Goal: Transaction & Acquisition: Obtain resource

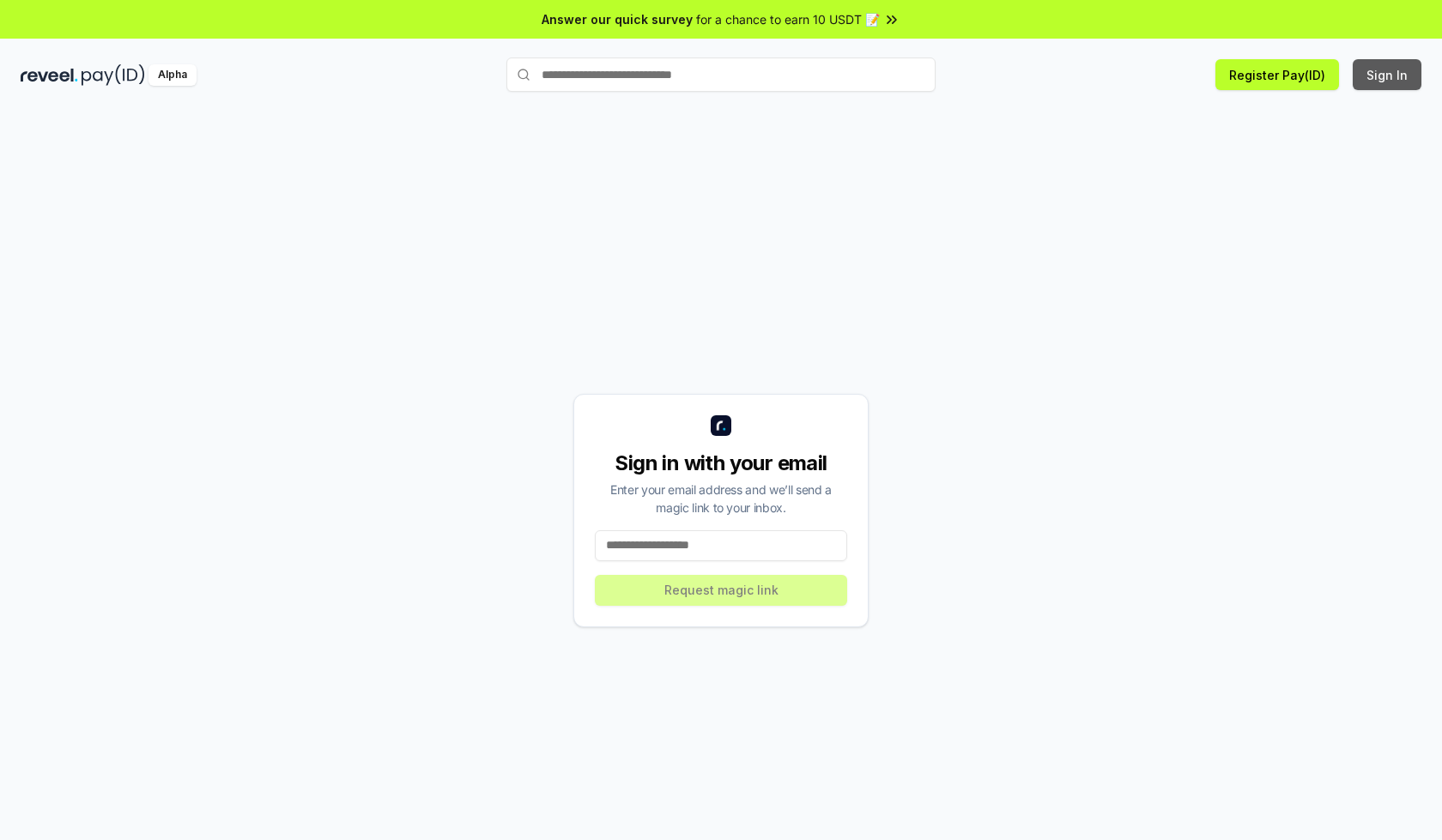
click at [1388, 75] on button "Sign In" at bounding box center [1386, 74] width 68 height 31
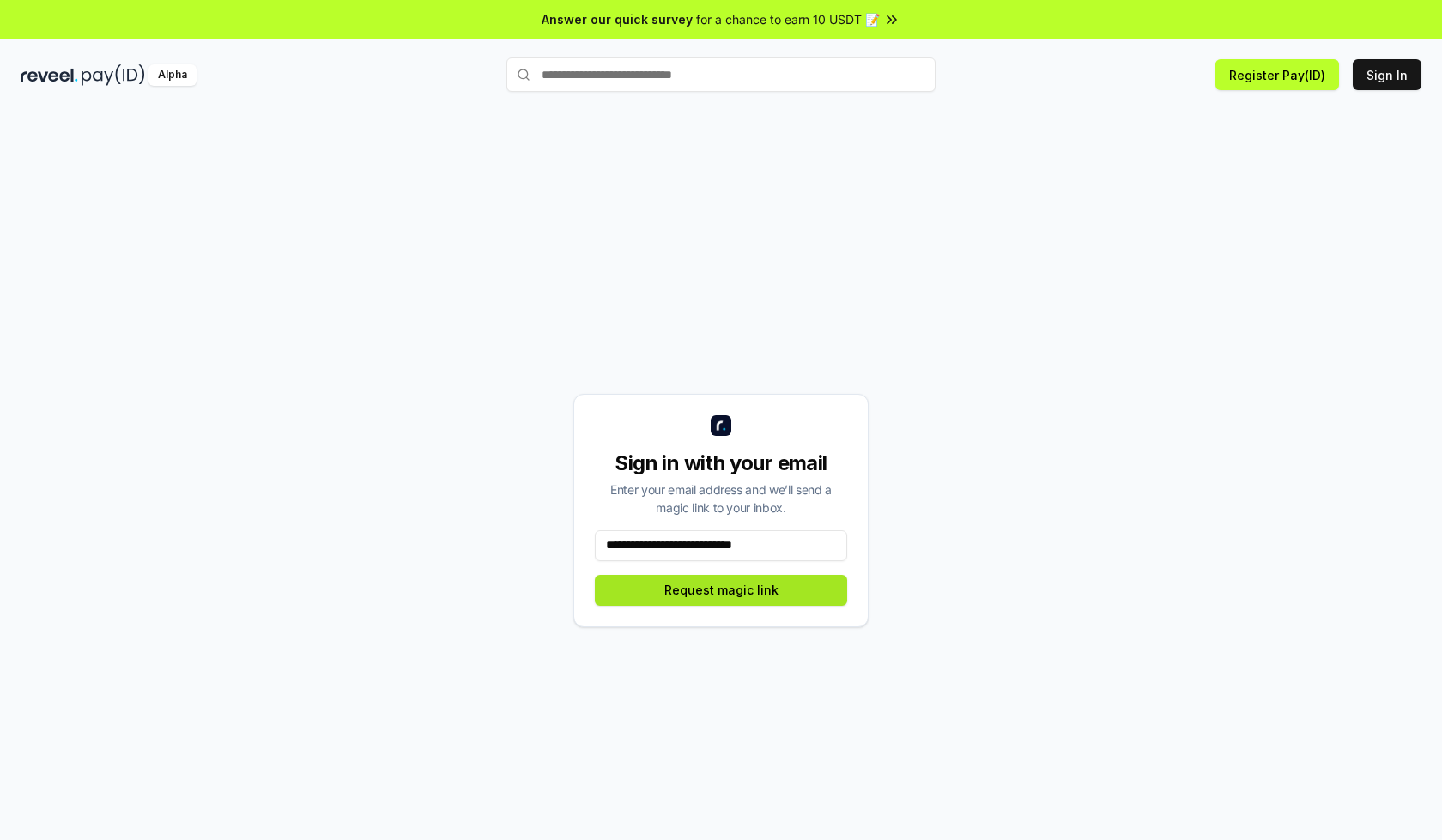
type input "**********"
click at [721, 590] on button "Request magic link" at bounding box center [720, 590] width 252 height 31
